Goal: Check status

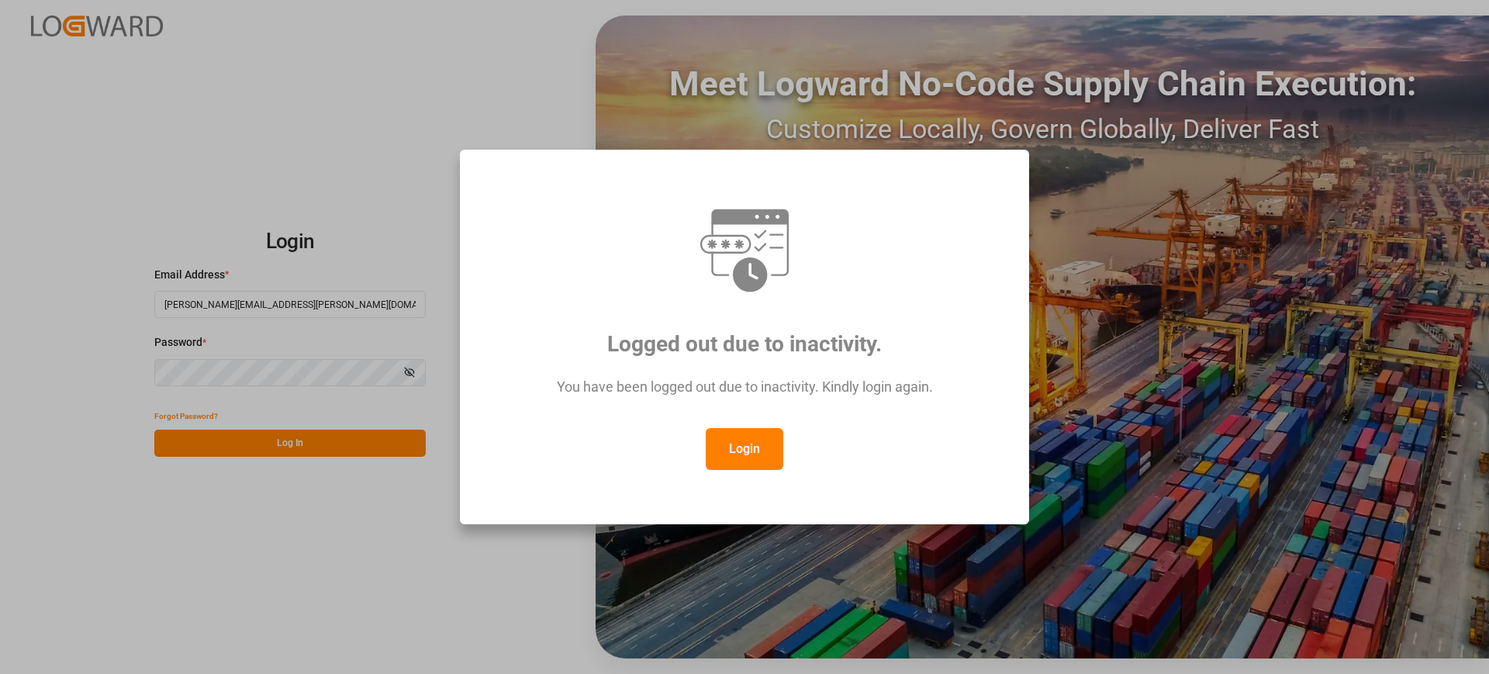
click at [745, 444] on button "Login" at bounding box center [745, 449] width 78 height 42
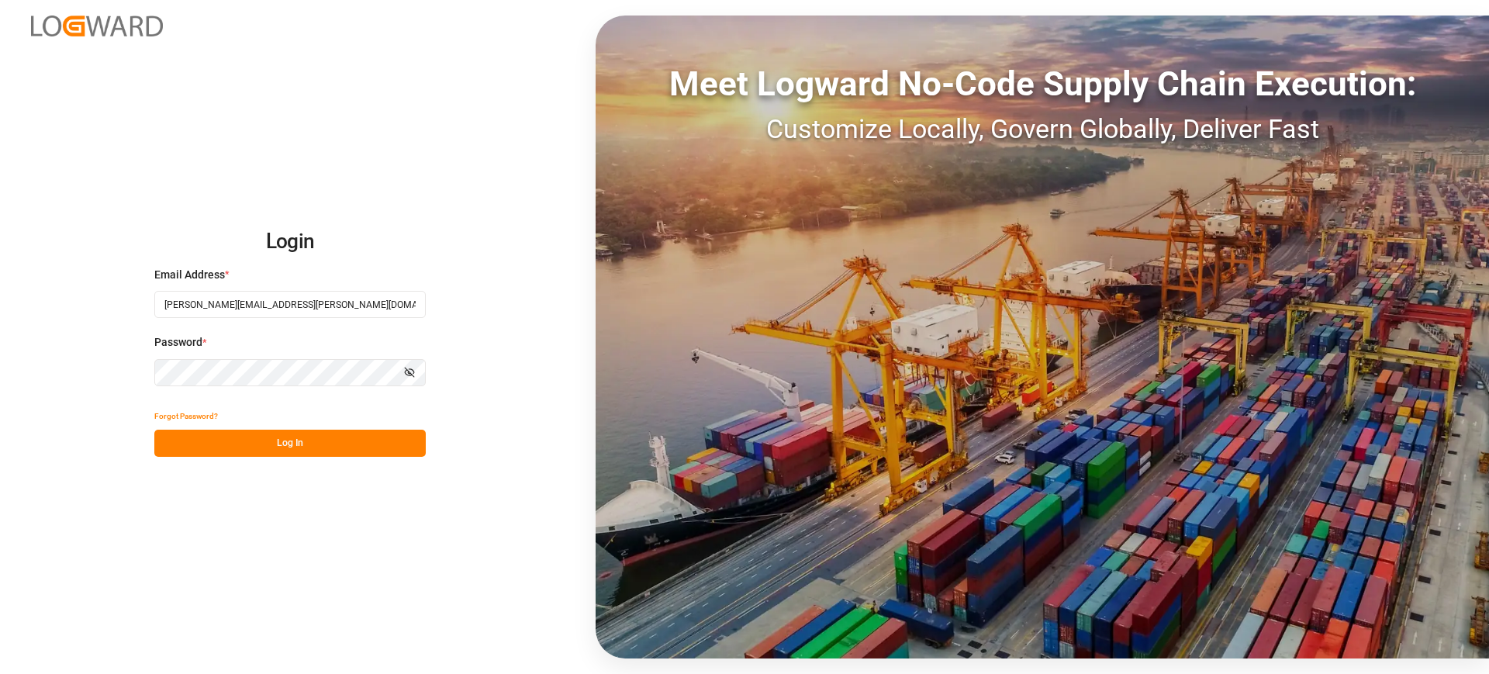
click at [347, 447] on button "Log In" at bounding box center [289, 443] width 271 height 27
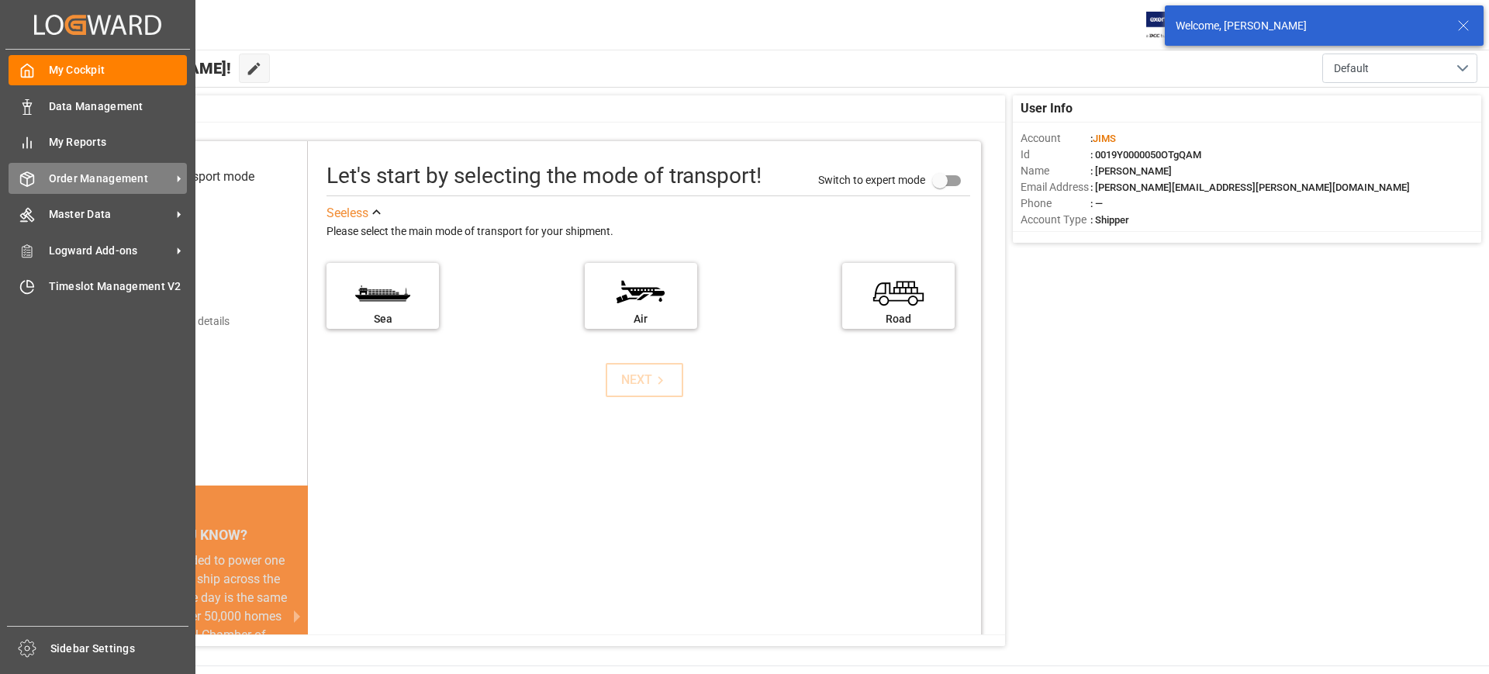
click at [47, 174] on div "Order Management Order Management" at bounding box center [98, 178] width 178 height 30
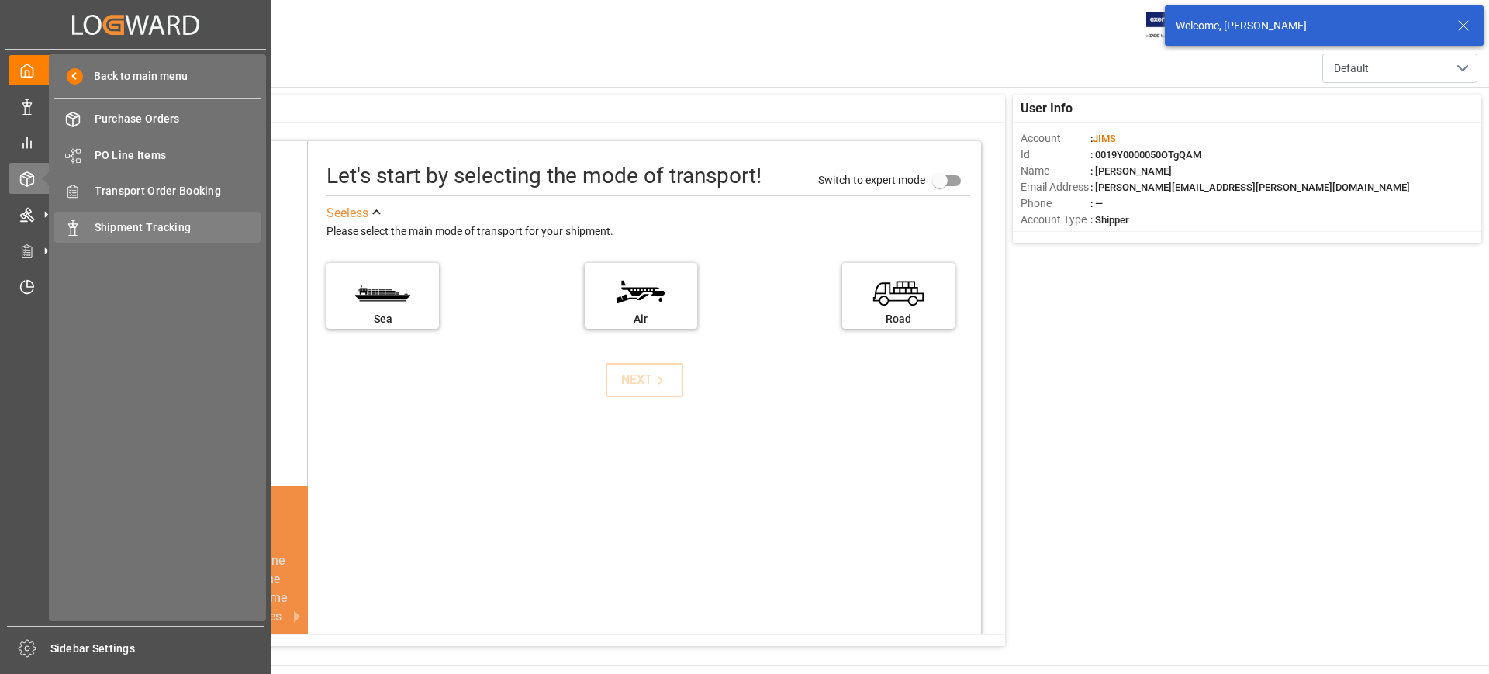
click at [143, 222] on span "Shipment Tracking" at bounding box center [178, 227] width 167 height 16
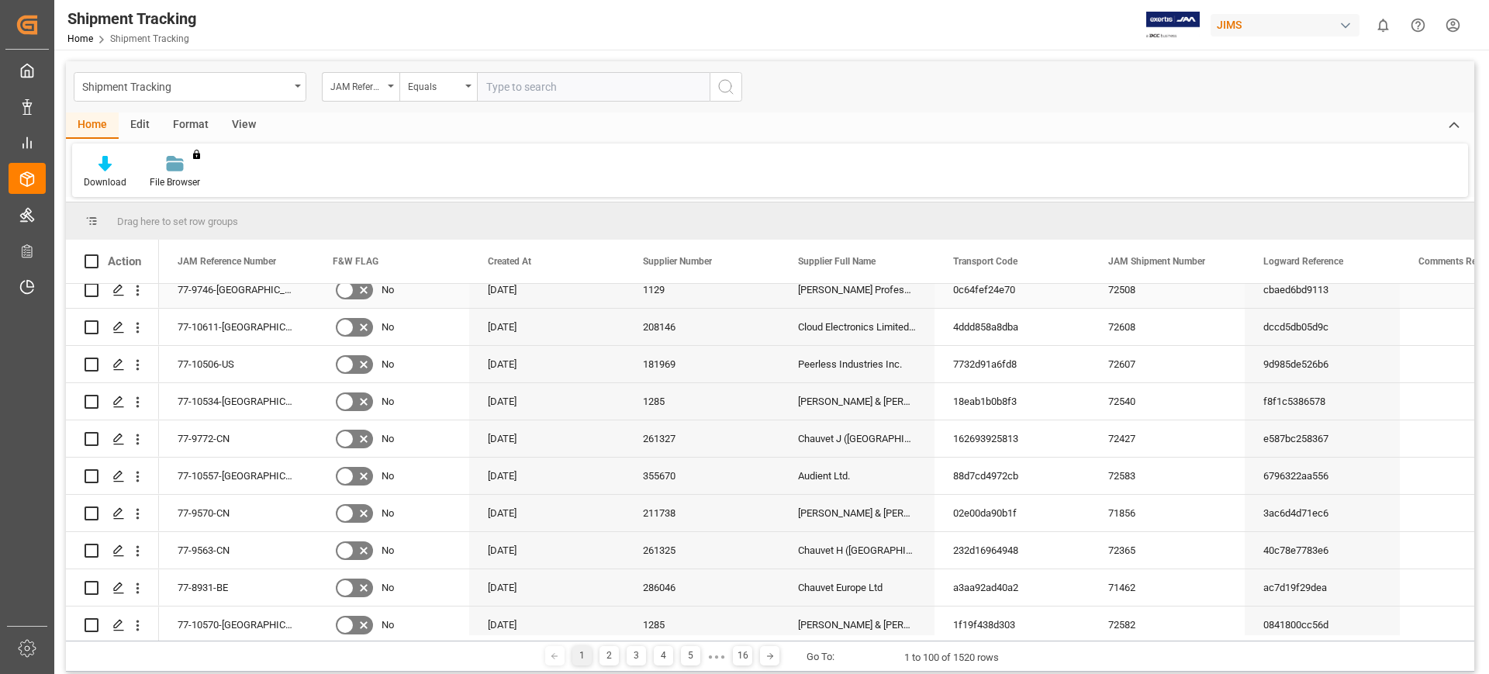
scroll to position [388, 0]
type input "77-10542-us"
click at [724, 85] on icon "search button" at bounding box center [726, 87] width 19 height 19
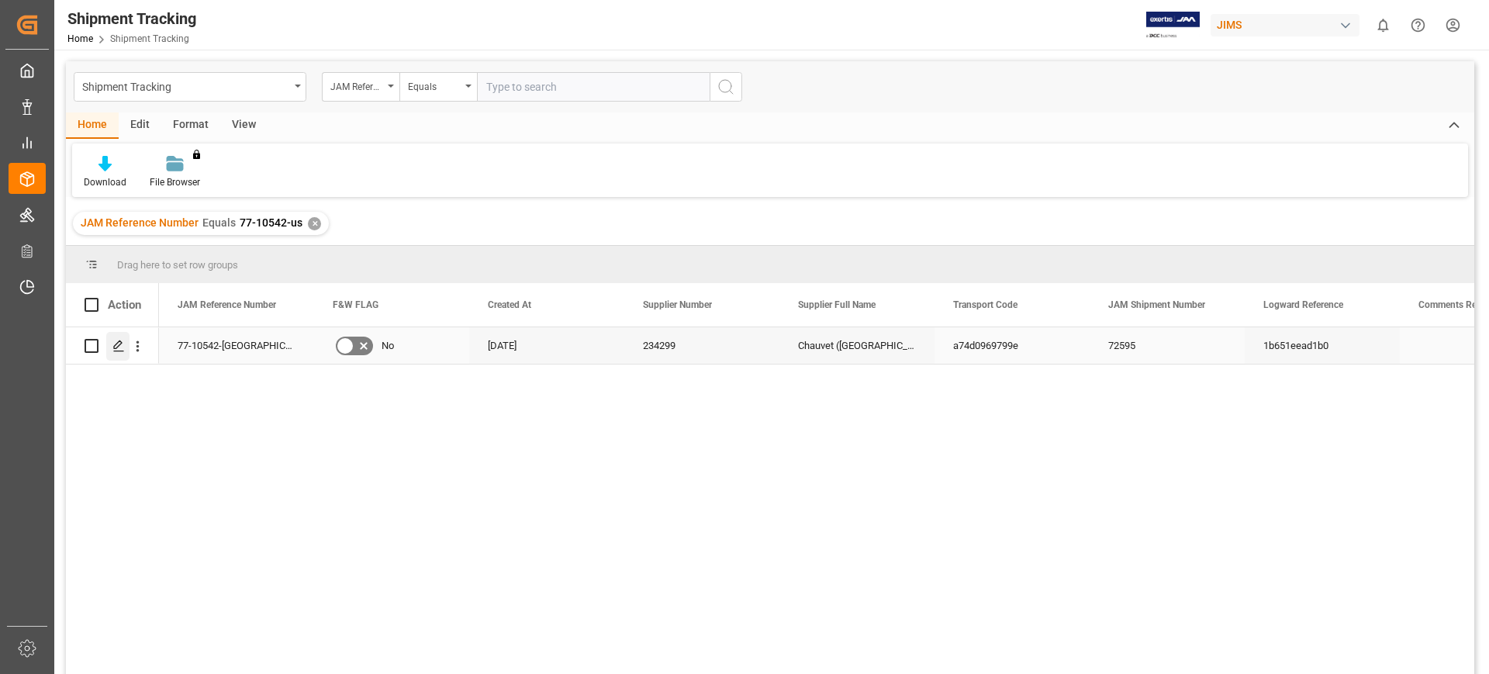
click at [126, 341] on div "Press SPACE to select this row." at bounding box center [117, 346] width 23 height 29
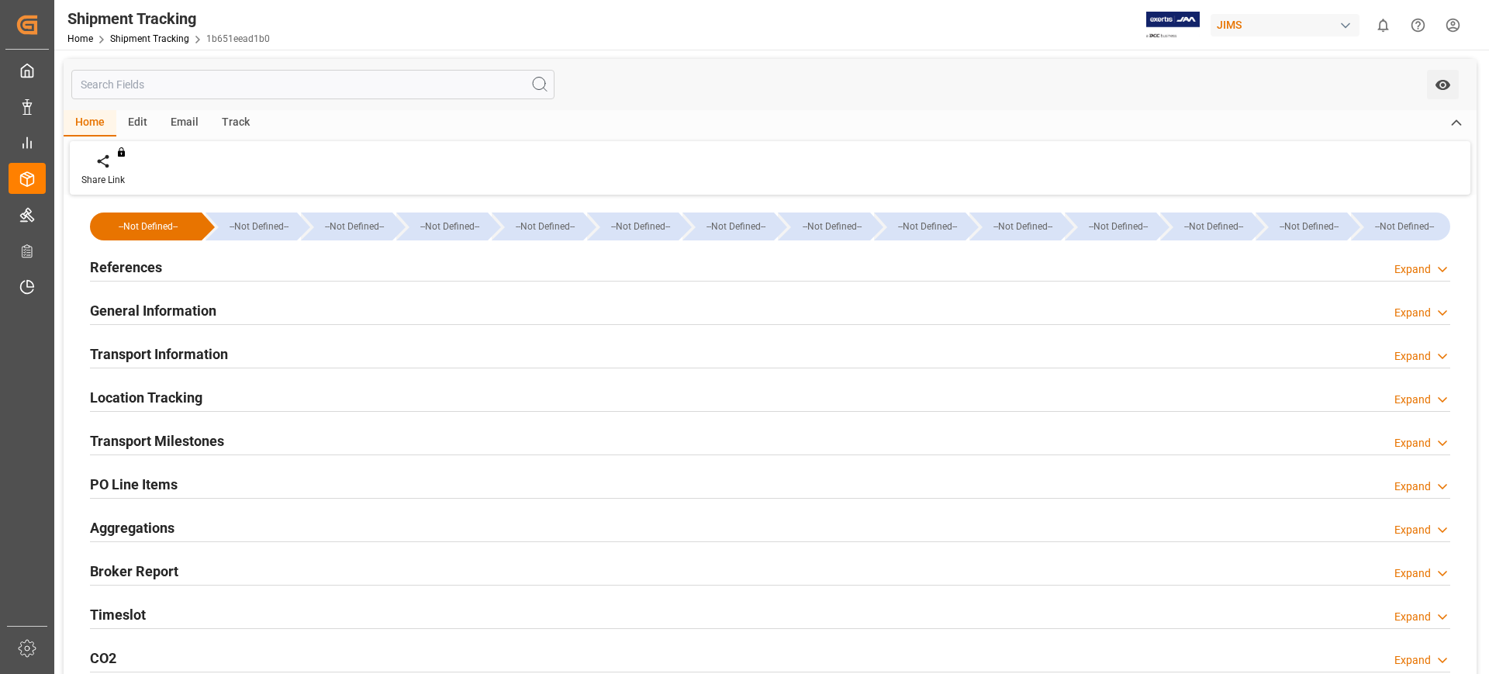
click at [257, 256] on div "References Expand" at bounding box center [770, 265] width 1360 height 29
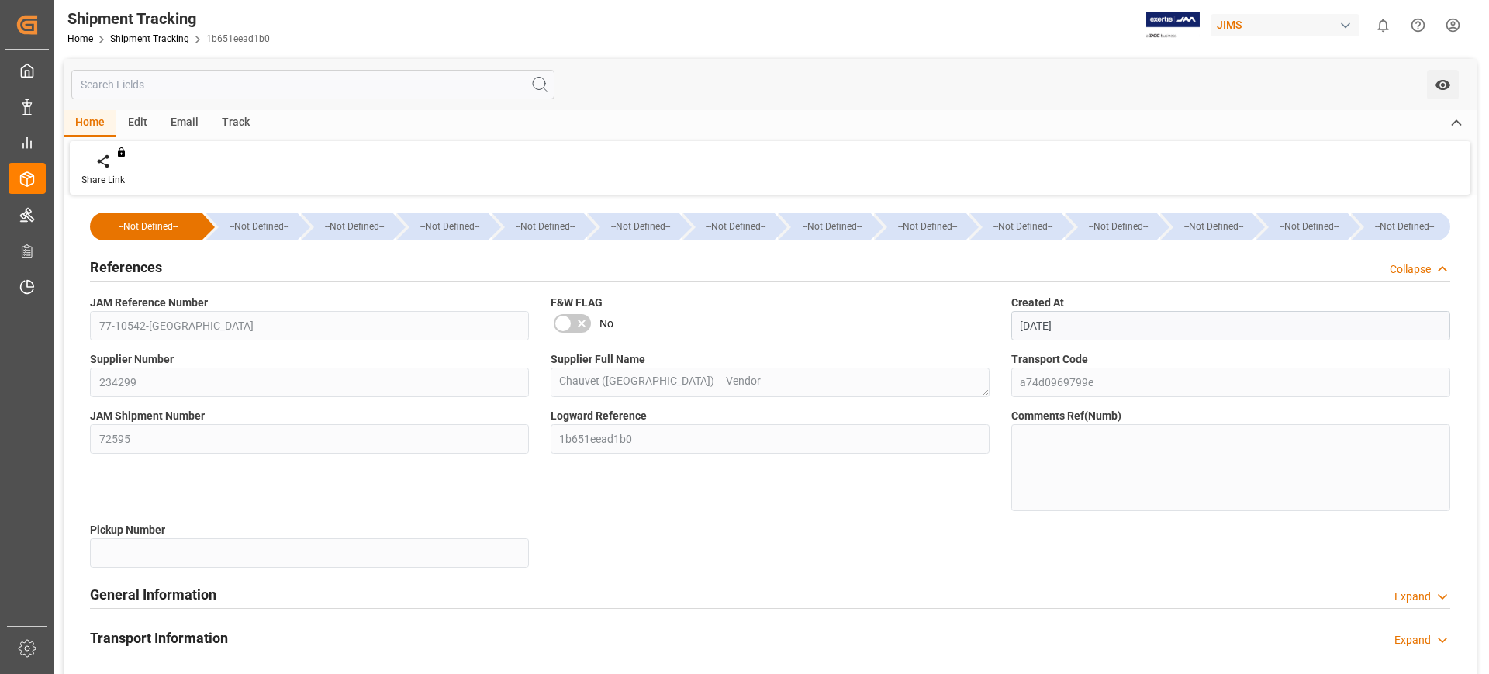
click at [257, 256] on div "References Collapse" at bounding box center [770, 265] width 1360 height 29
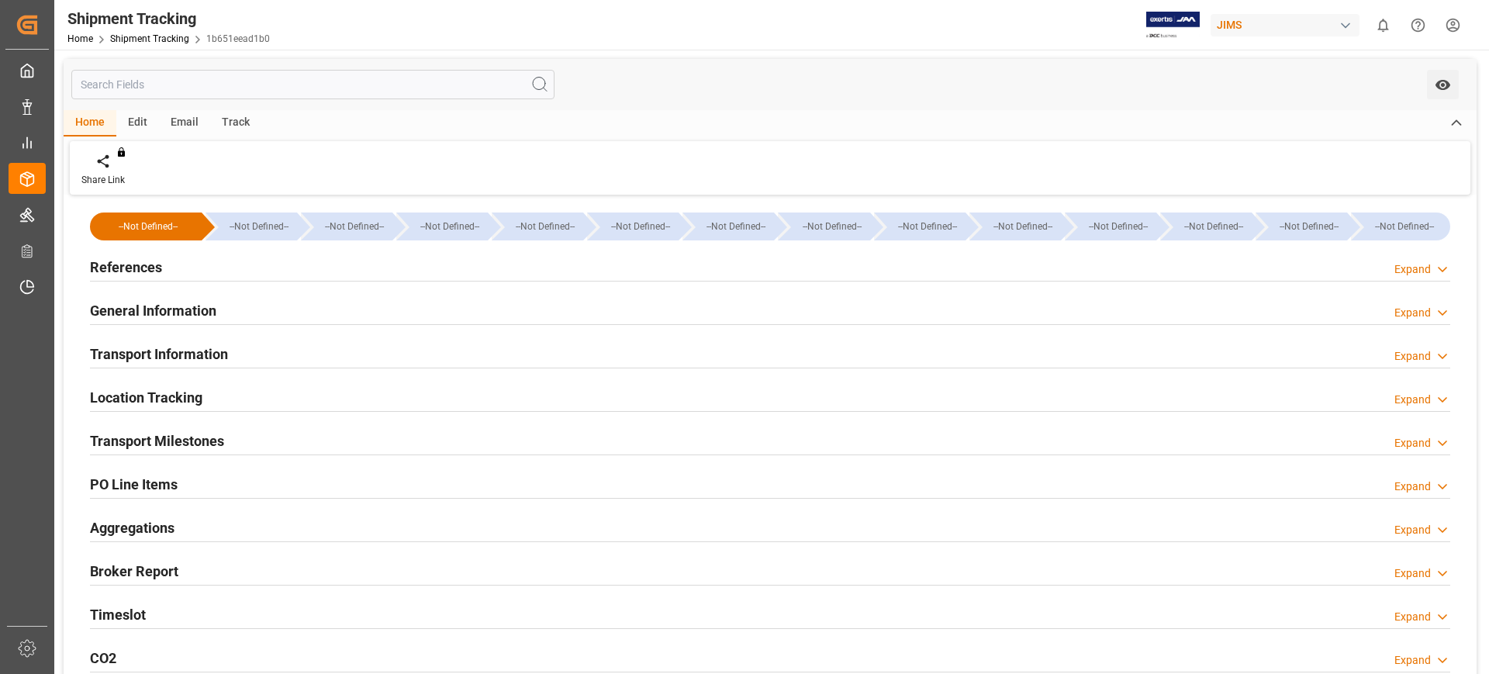
click at [263, 317] on div "General Information Expand" at bounding box center [770, 309] width 1360 height 29
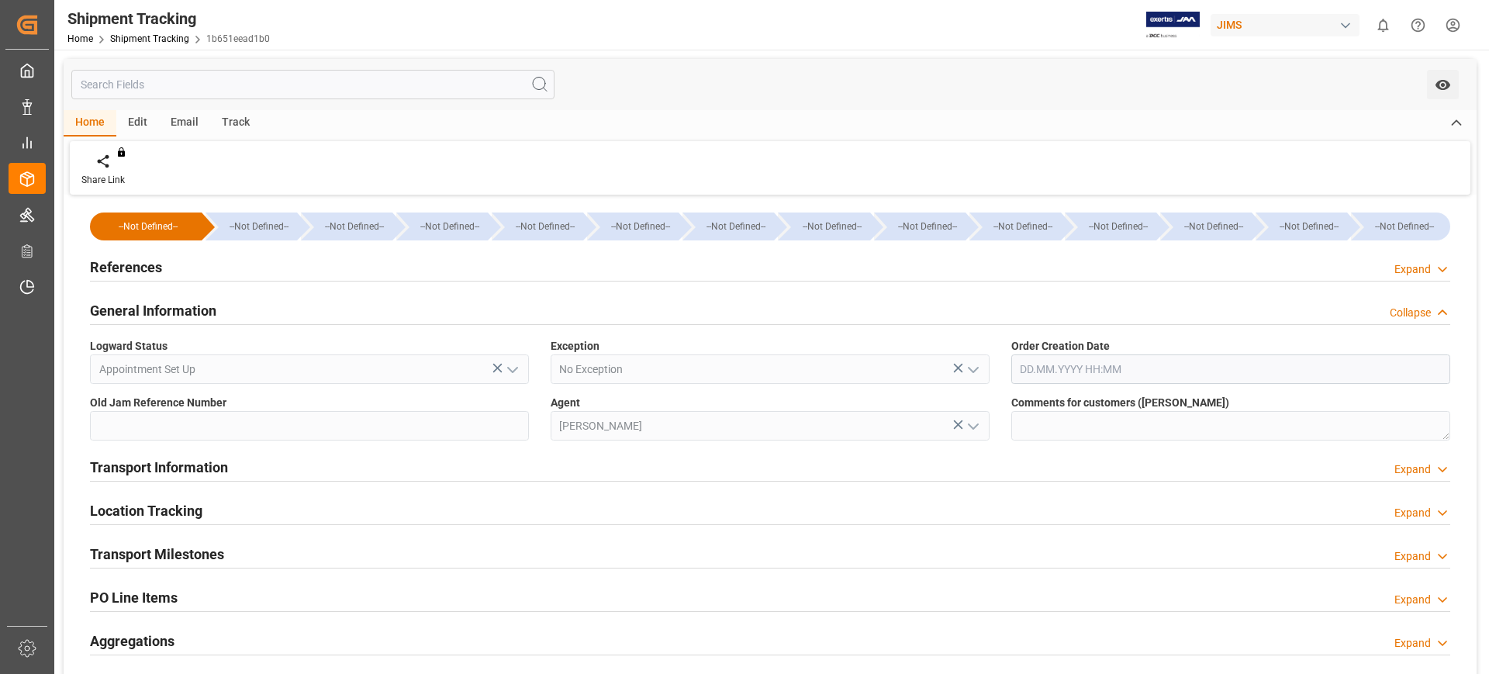
click at [263, 317] on div "General Information Collapse" at bounding box center [770, 309] width 1360 height 29
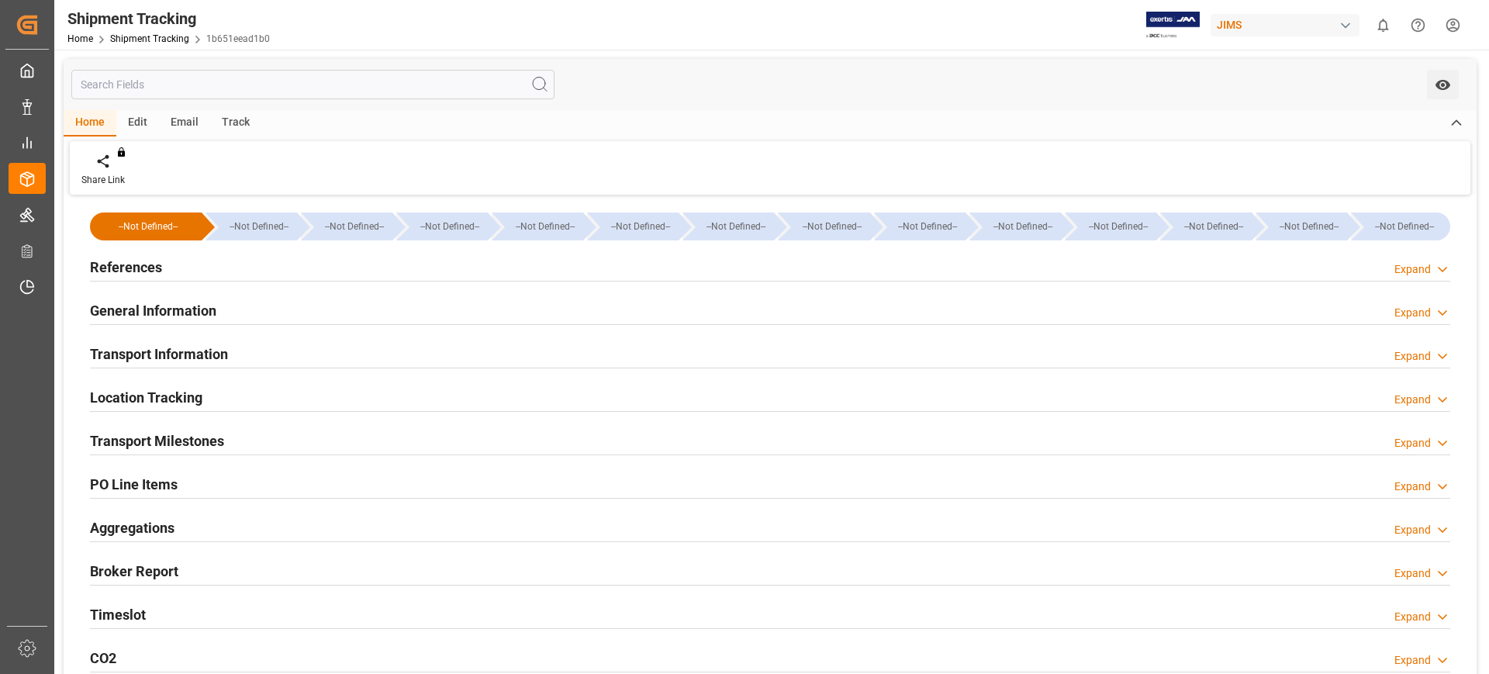
click at [273, 346] on div "Transport Information Expand" at bounding box center [770, 352] width 1360 height 29
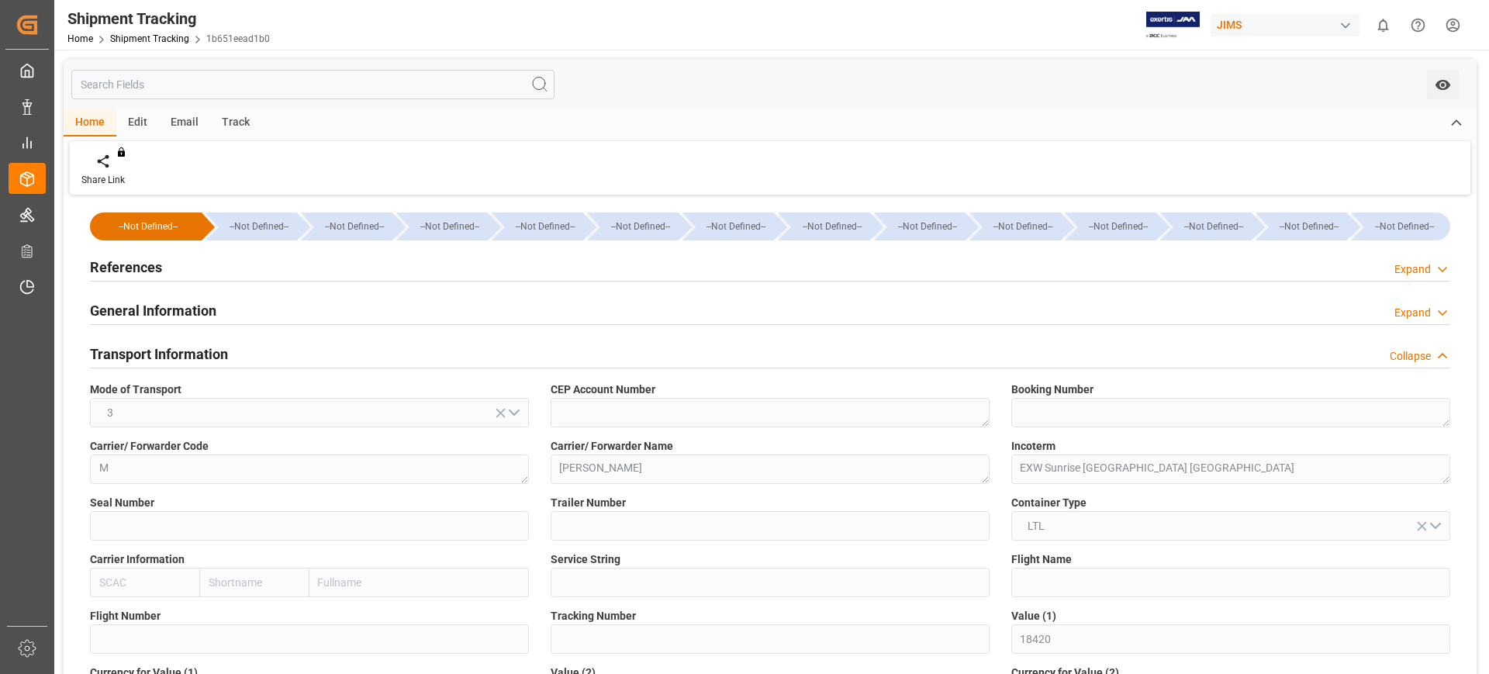
click at [273, 346] on div "Transport Information Collapse" at bounding box center [770, 352] width 1360 height 29
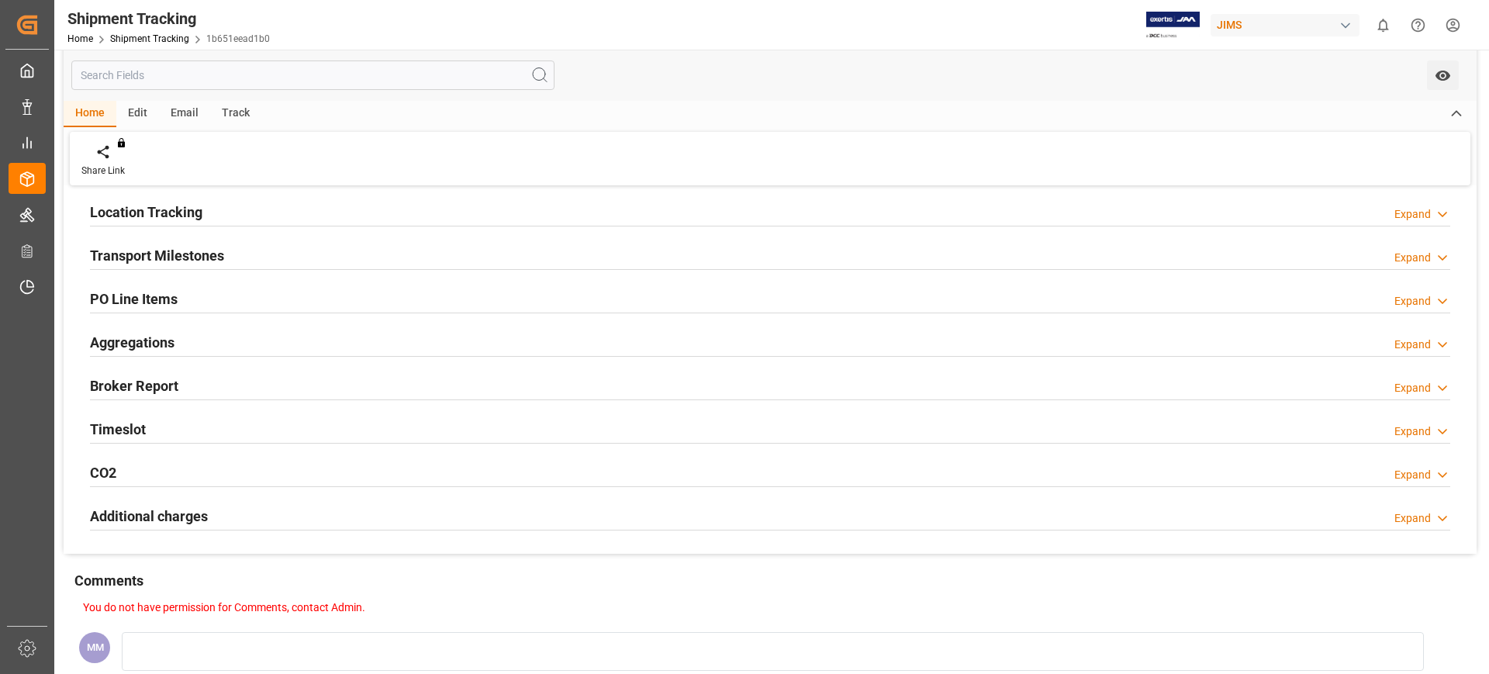
scroll to position [194, 0]
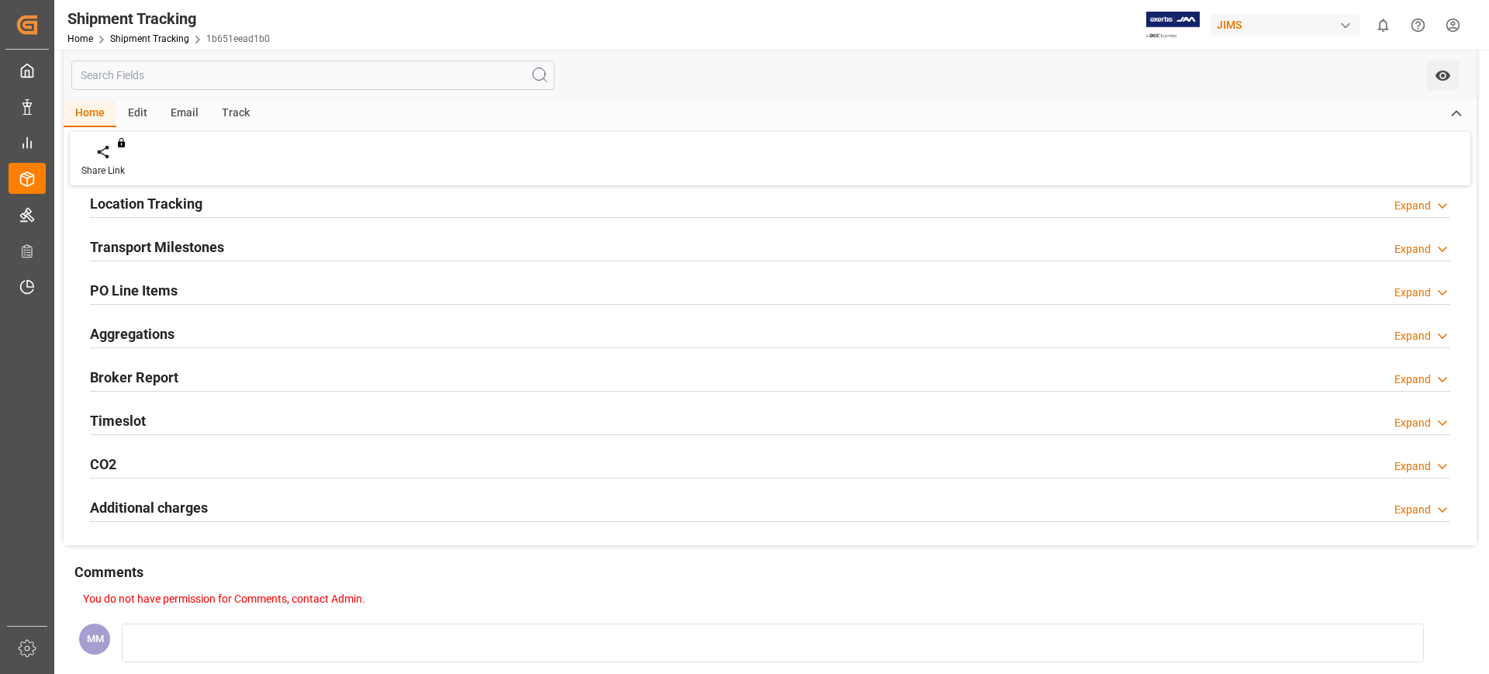
click at [261, 420] on div "Timeslot Expand" at bounding box center [770, 419] width 1360 height 29
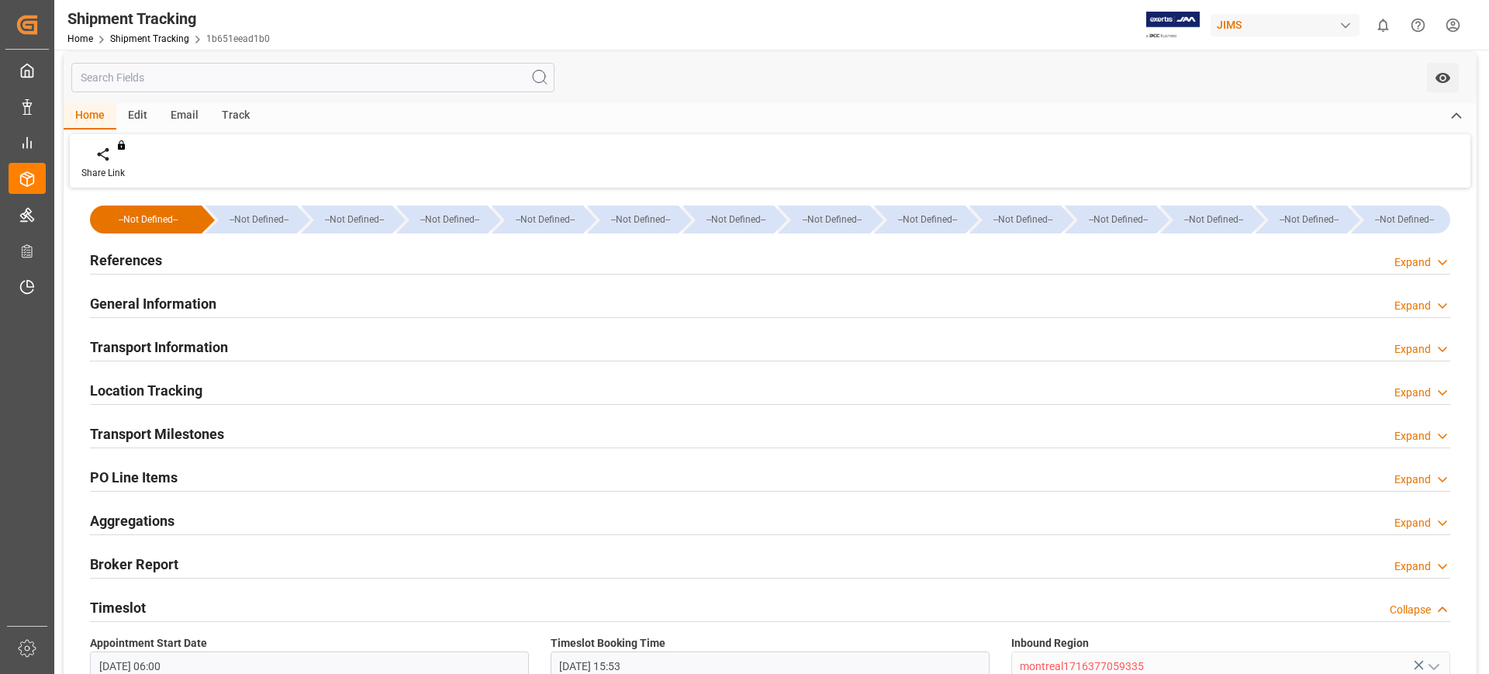
scroll to position [0, 0]
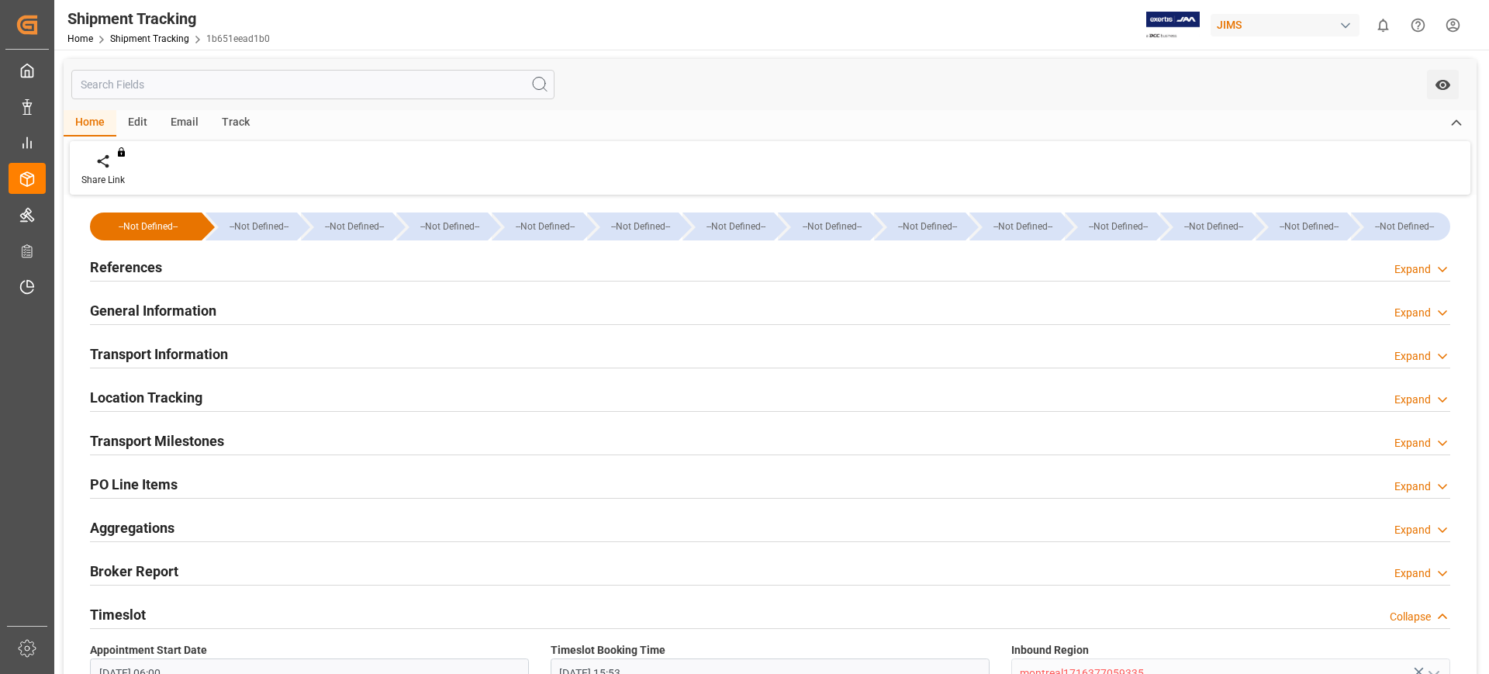
click at [183, 262] on div "References Expand" at bounding box center [770, 265] width 1360 height 29
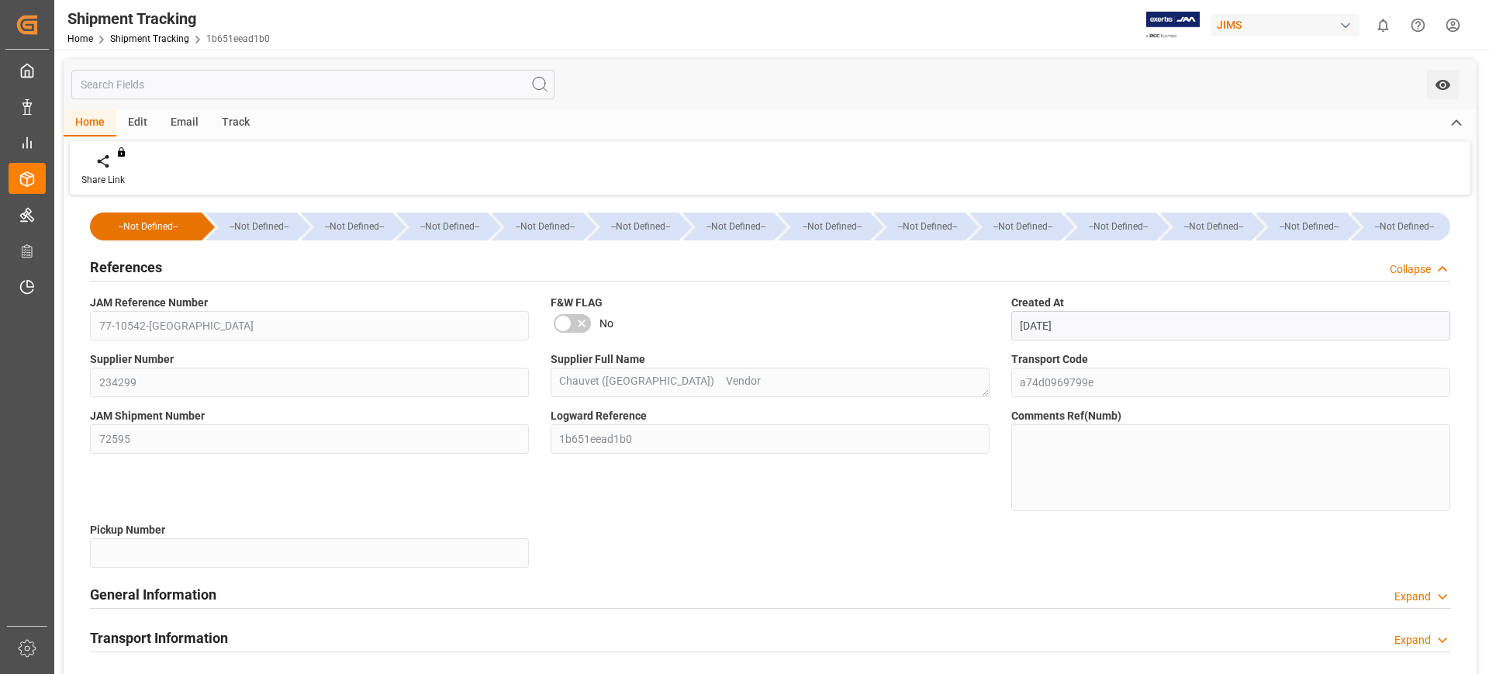
click at [86, 330] on div "JAM Reference Number 77-10542-US" at bounding box center [309, 317] width 461 height 57
click at [128, 263] on h2 "References" at bounding box center [126, 267] width 72 height 21
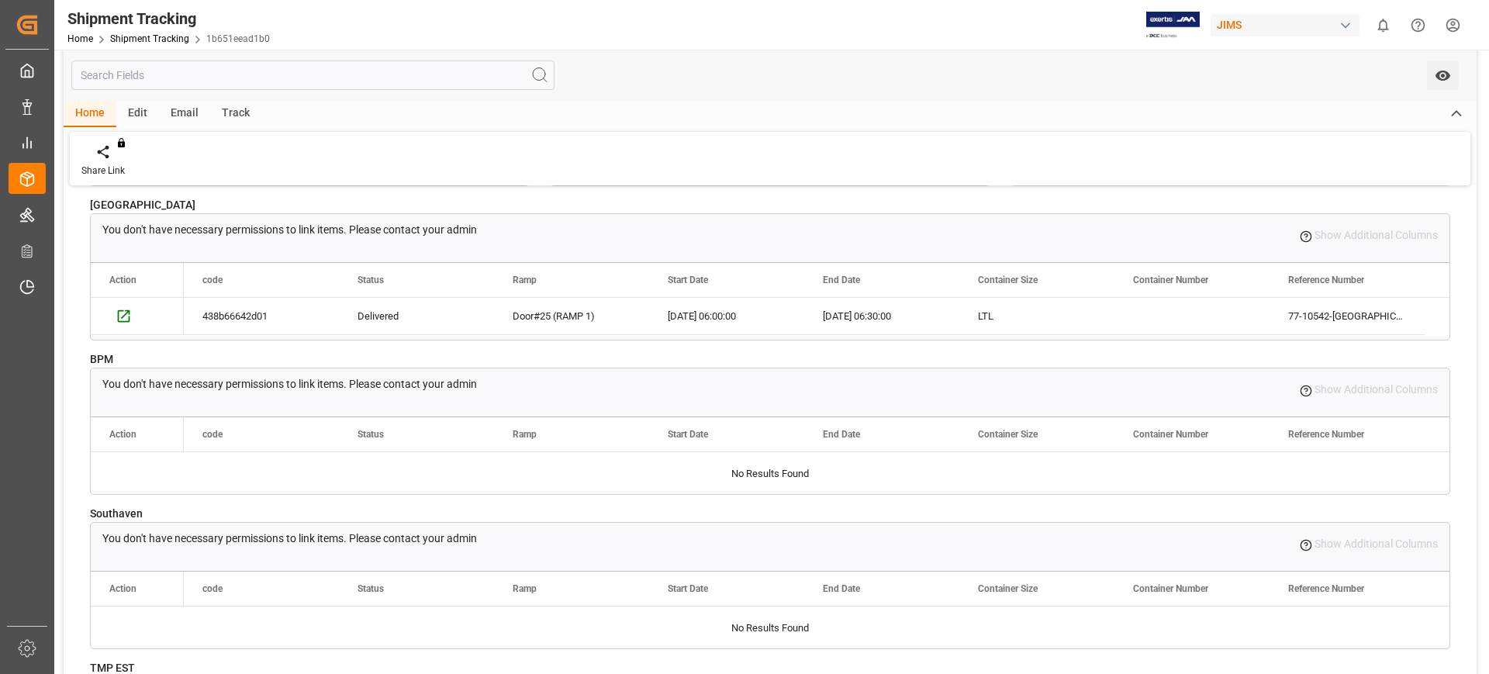
scroll to position [485, 0]
